Goal: Information Seeking & Learning: Learn about a topic

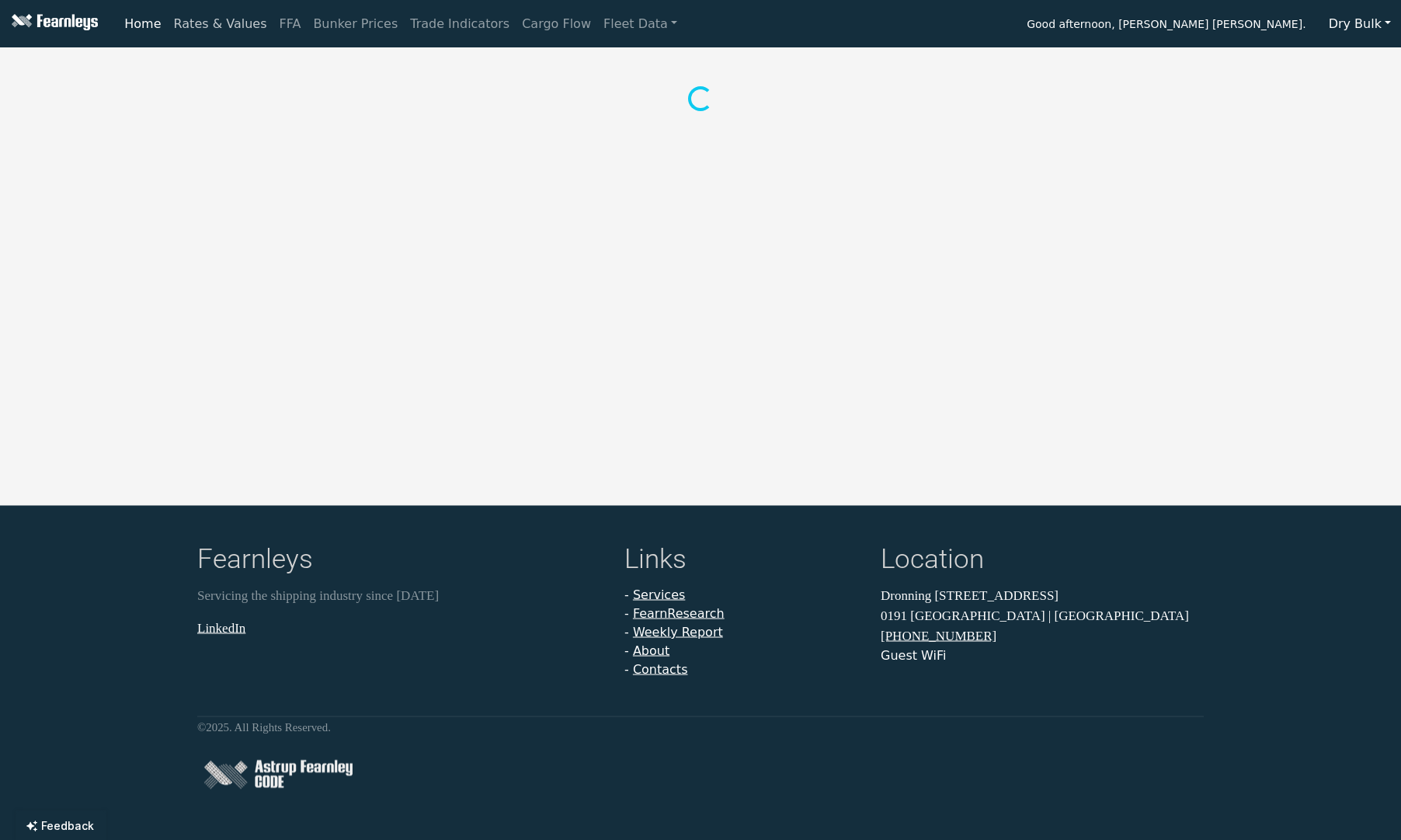
click at [216, 28] on link "Rates & Values" at bounding box center [220, 24] width 106 height 31
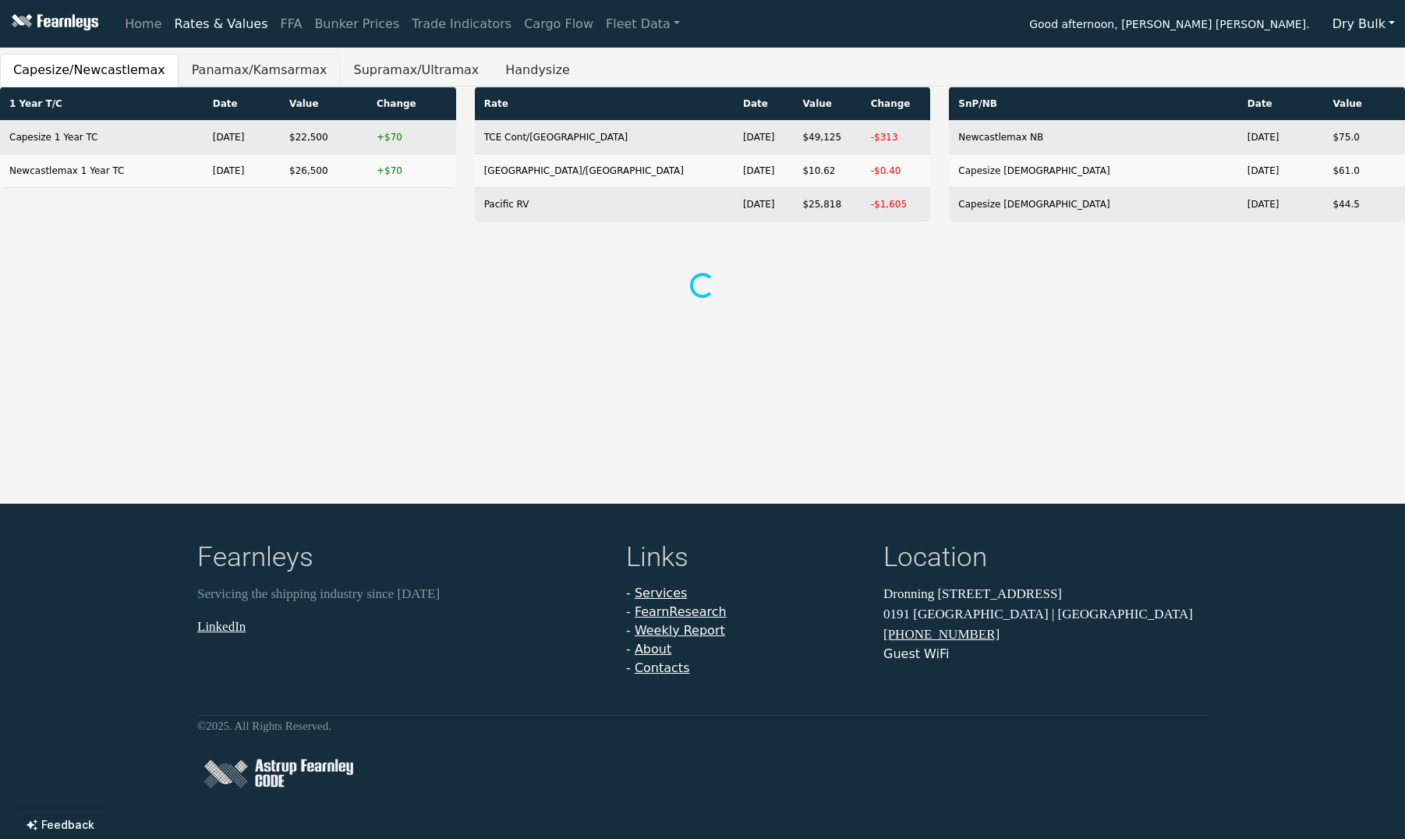
click at [269, 80] on button "Panamax/Kamsarmax" at bounding box center [260, 70] width 162 height 33
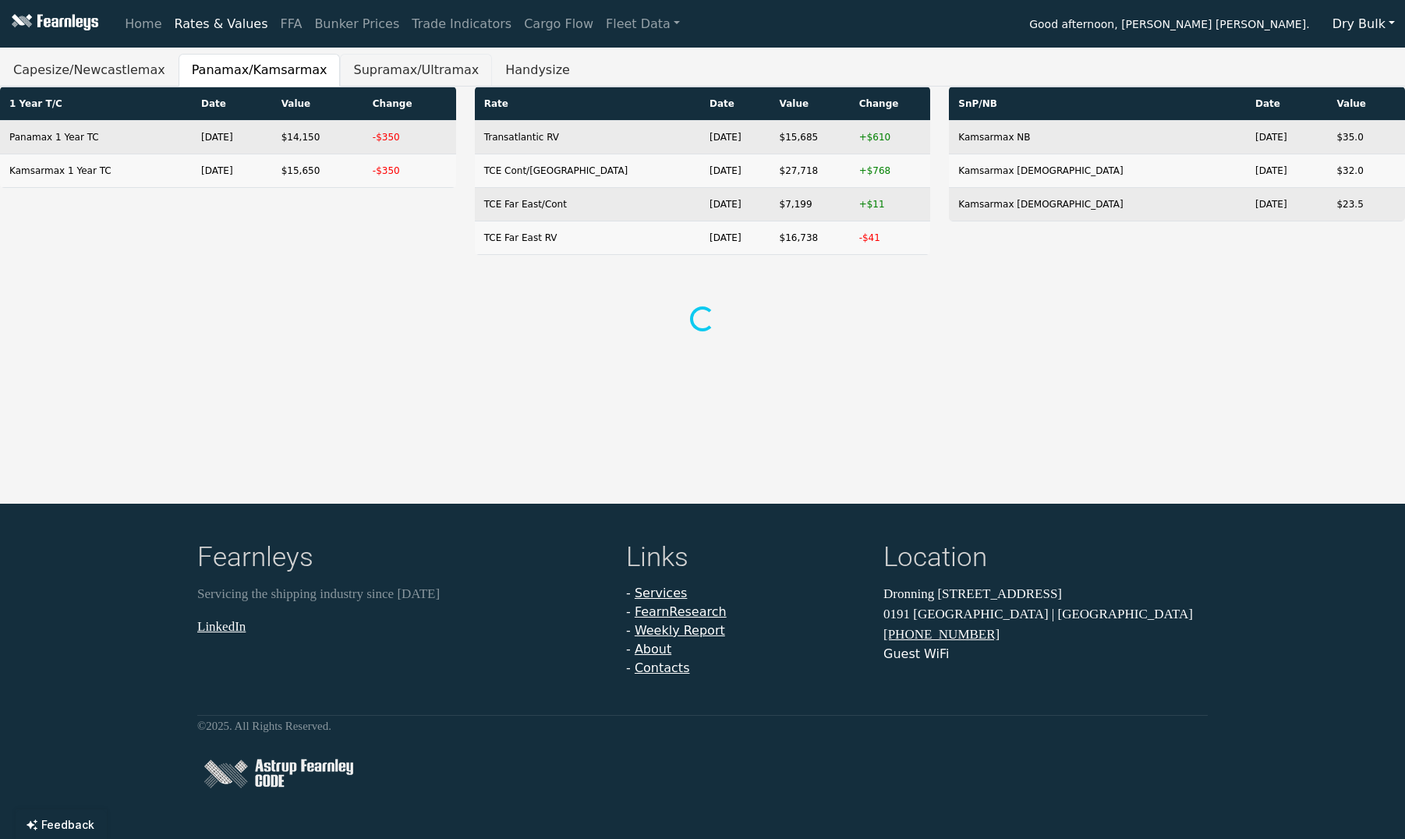
click at [391, 69] on button "Supramax/Ultramax" at bounding box center [416, 70] width 152 height 33
click at [565, 62] on ul "Capesize/Newcastlemax Panamax/Kamsarmax Supramax/Ultramax Handysize" at bounding box center [702, 70] width 1405 height 33
click at [507, 69] on button "Handysize" at bounding box center [537, 70] width 91 height 33
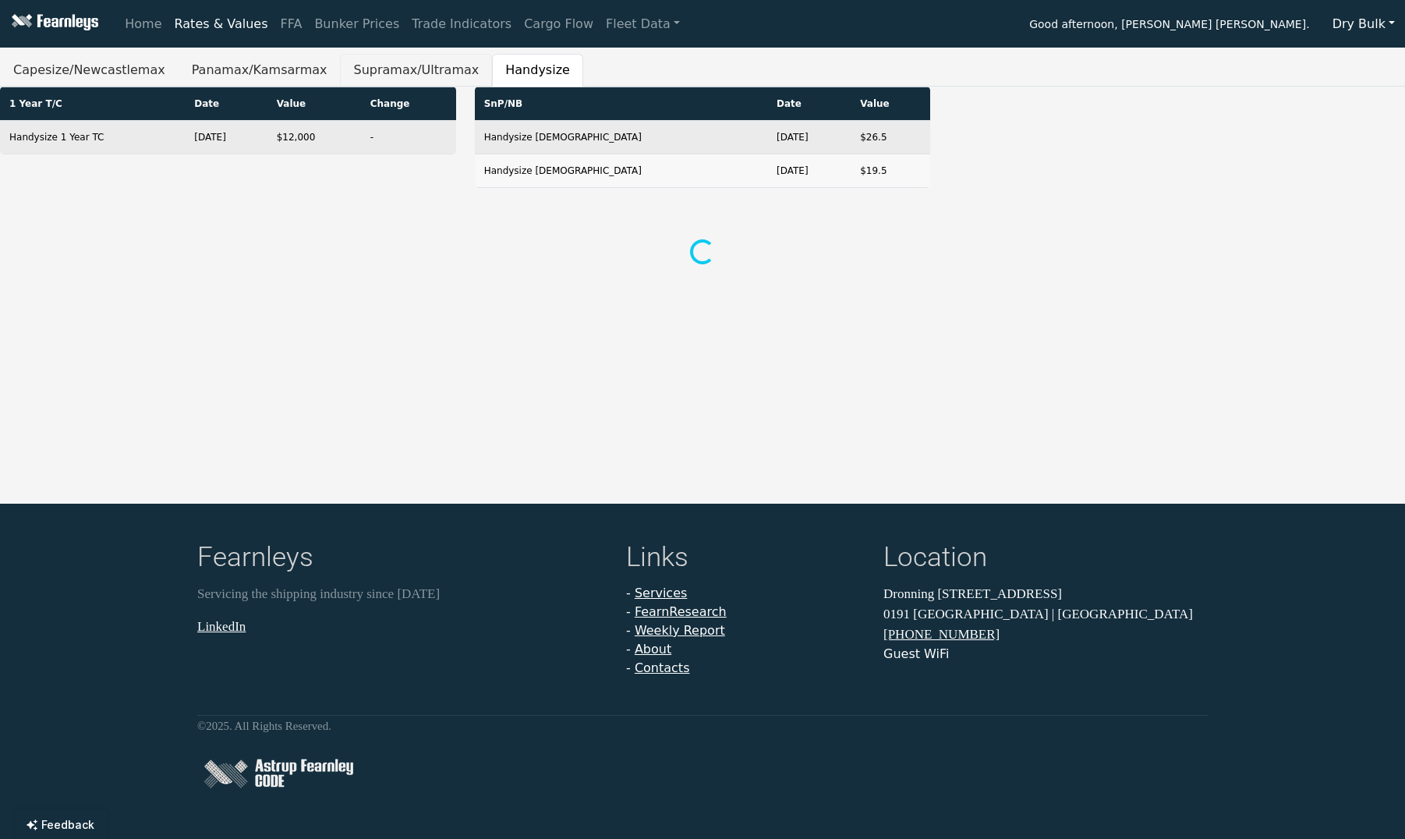
click at [399, 67] on button "Supramax/Ultramax" at bounding box center [416, 70] width 152 height 33
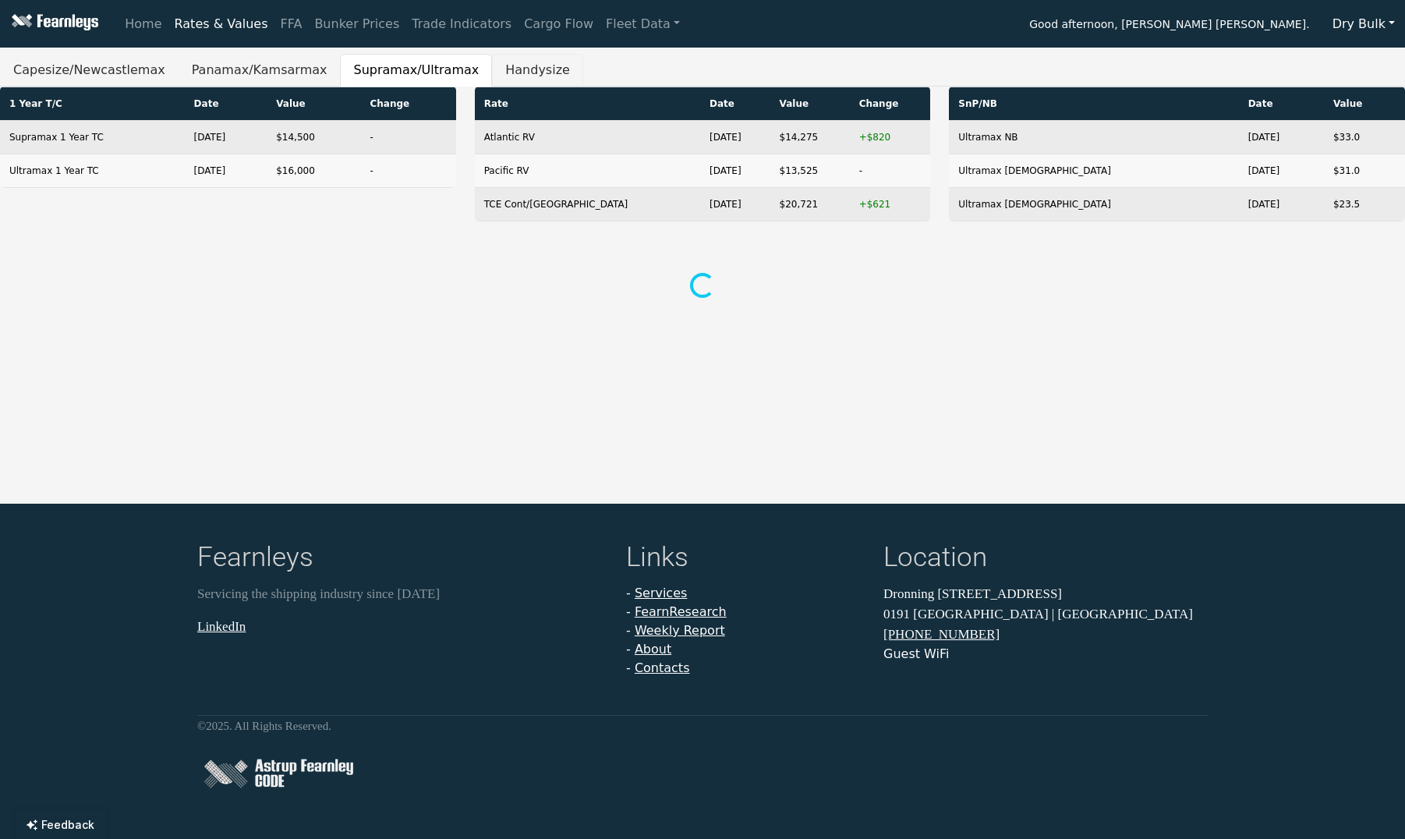
click at [520, 72] on button "Handysize" at bounding box center [537, 70] width 91 height 33
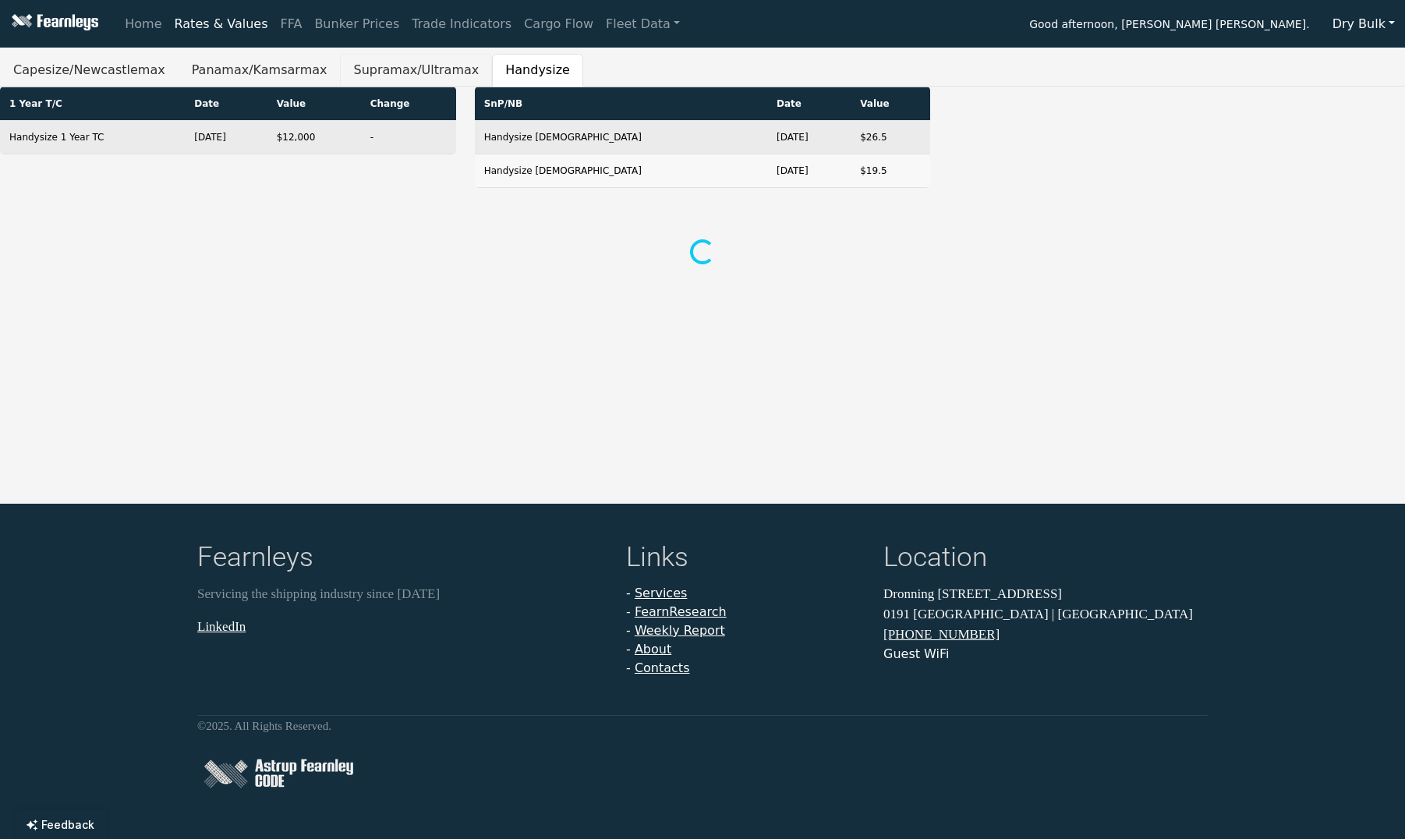
click at [373, 60] on button "Supramax/Ultramax" at bounding box center [416, 70] width 152 height 33
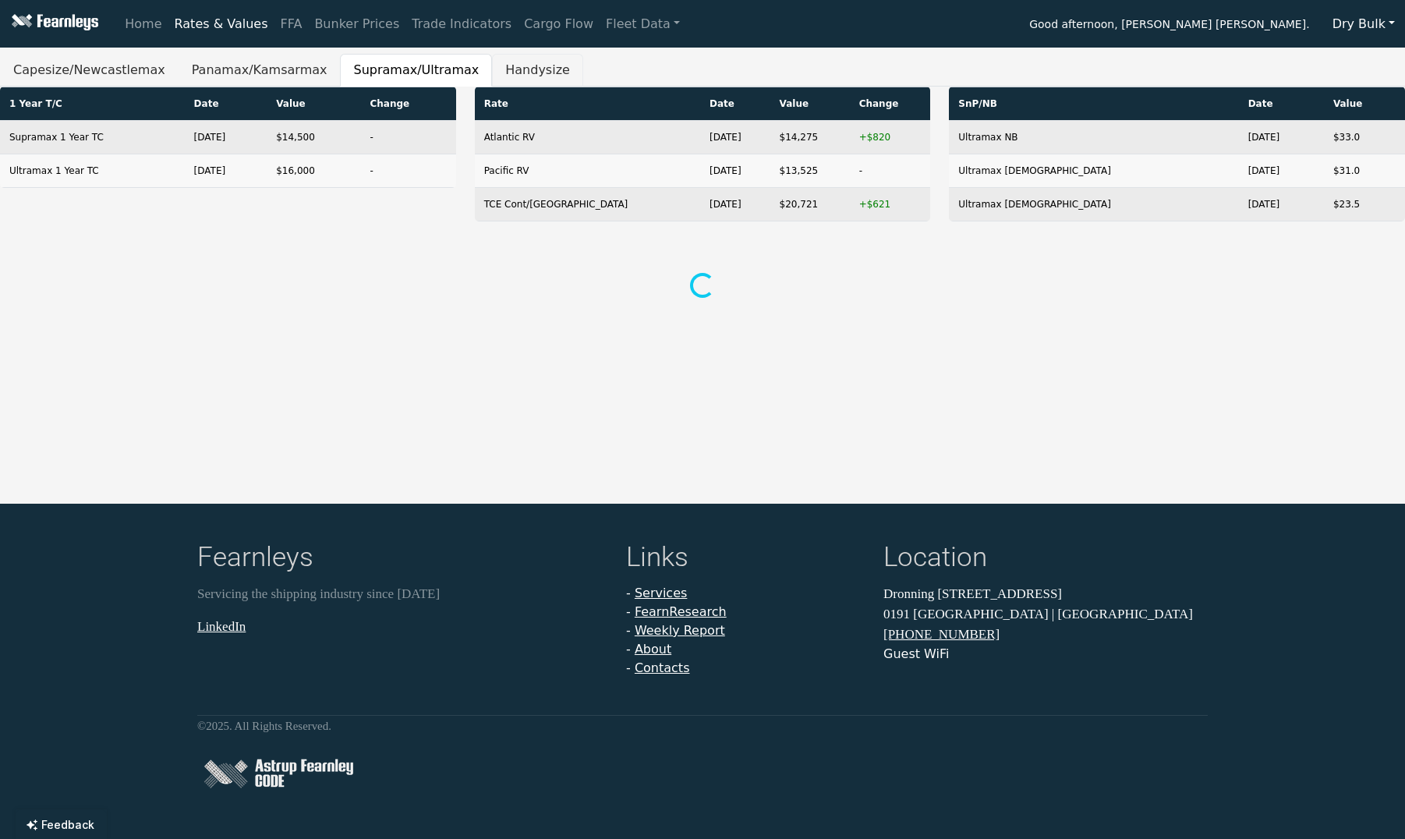
click at [492, 66] on button "Handysize" at bounding box center [537, 70] width 91 height 33
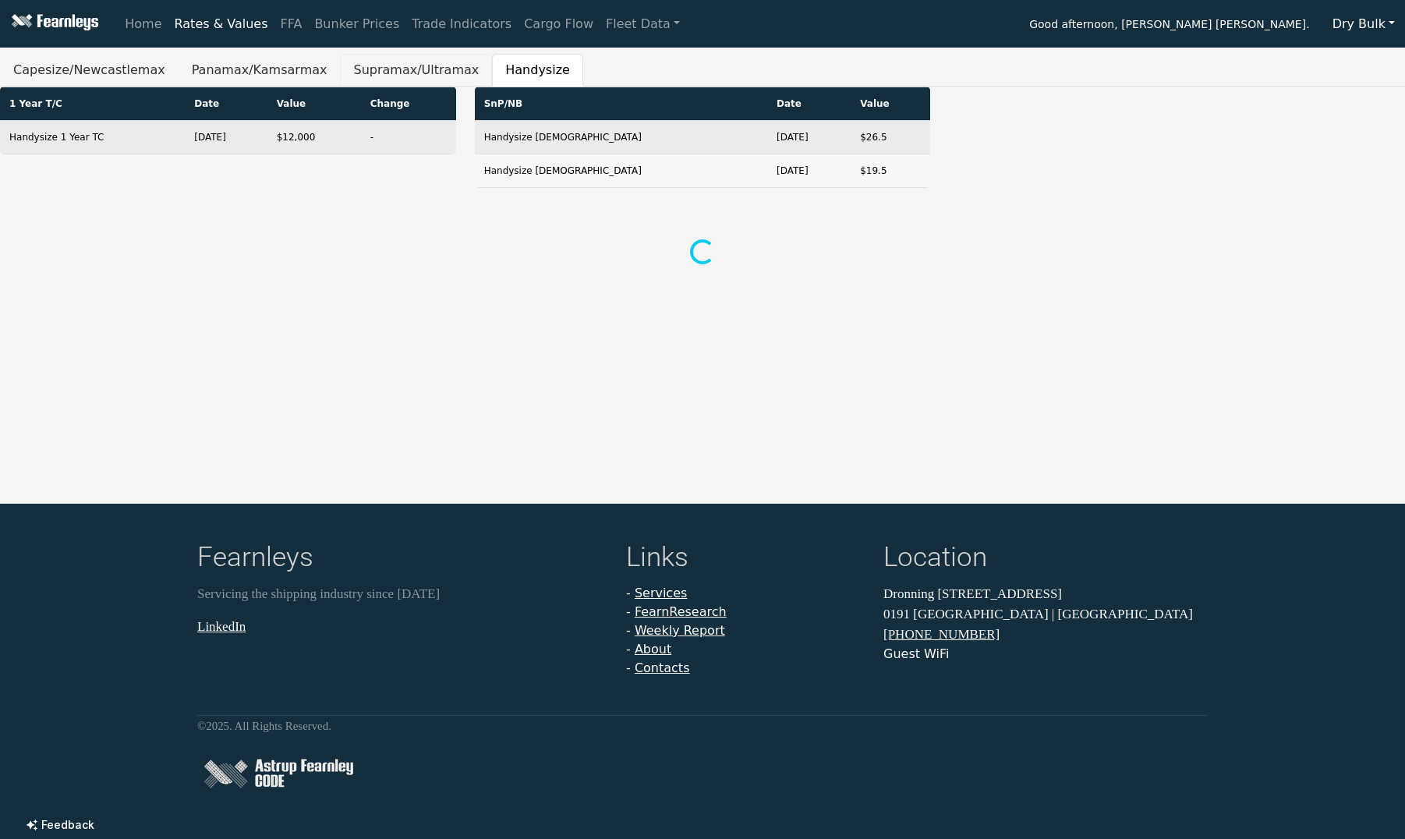
click at [348, 64] on button "Supramax/Ultramax" at bounding box center [416, 70] width 152 height 33
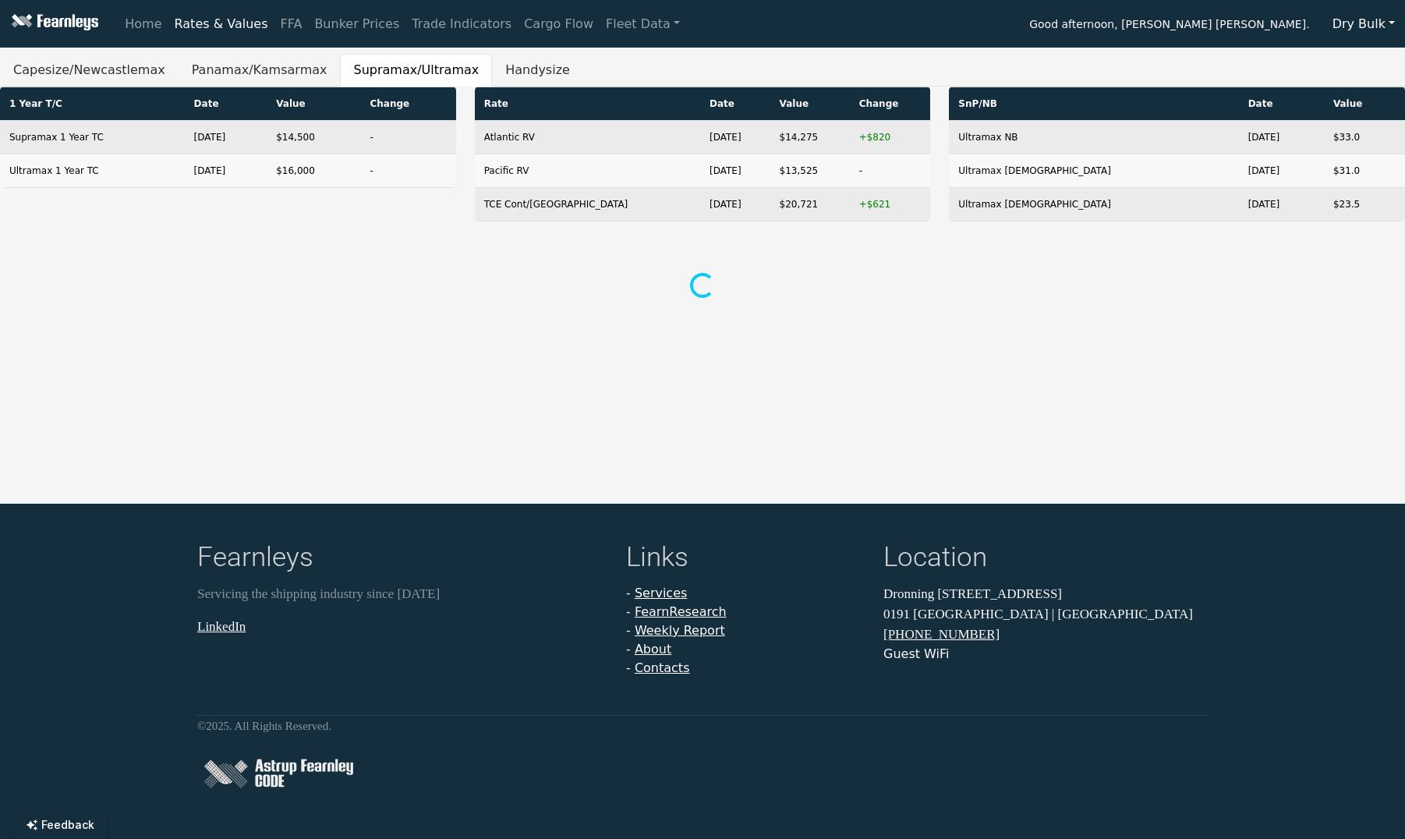
click at [652, 69] on ul "Capesize/Newcastlemax Panamax/Kamsarmax Supramax/Ultramax Handysize" at bounding box center [702, 70] width 1405 height 33
drag, startPoint x: 727, startPoint y: 283, endPoint x: 718, endPoint y: 267, distance: 17.8
click at [723, 285] on div at bounding box center [702, 287] width 1386 height 29
